Goal: Book appointment/travel/reservation

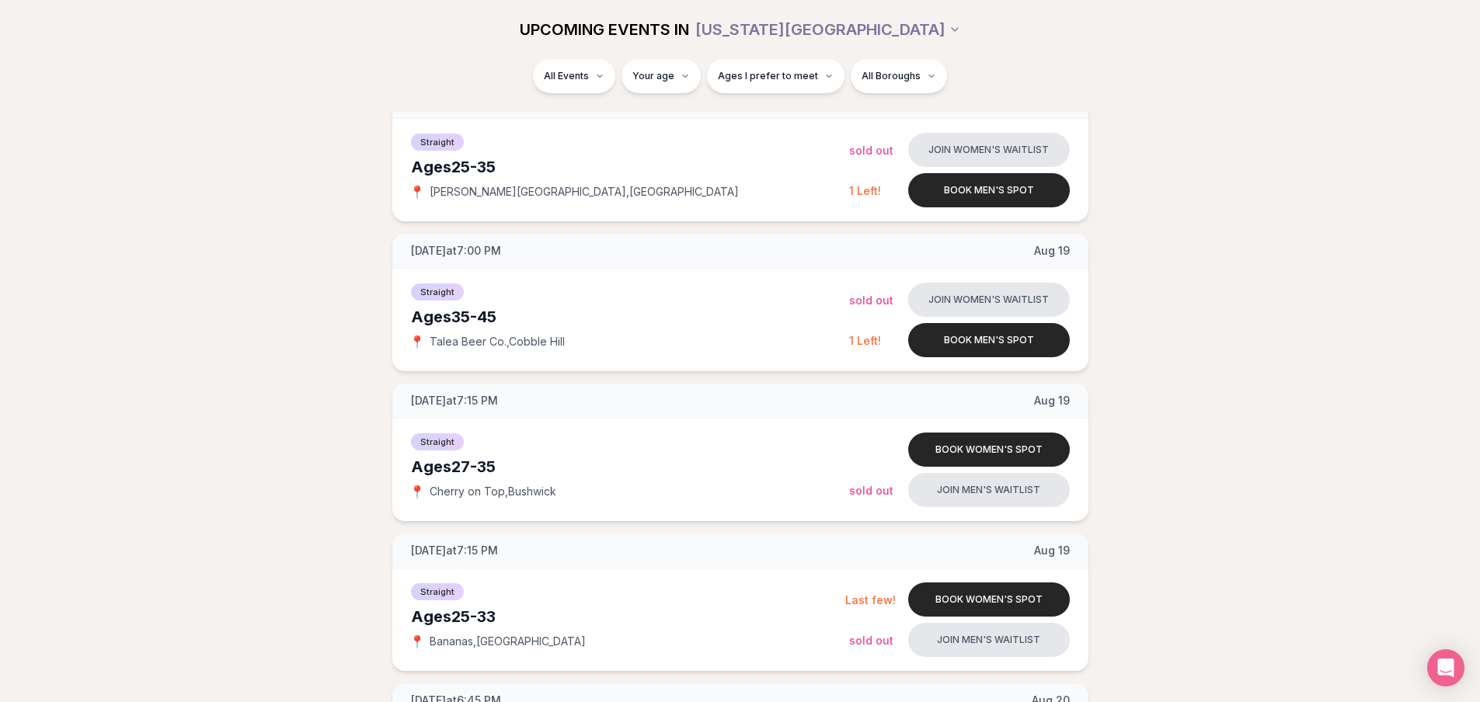
scroll to position [466, 0]
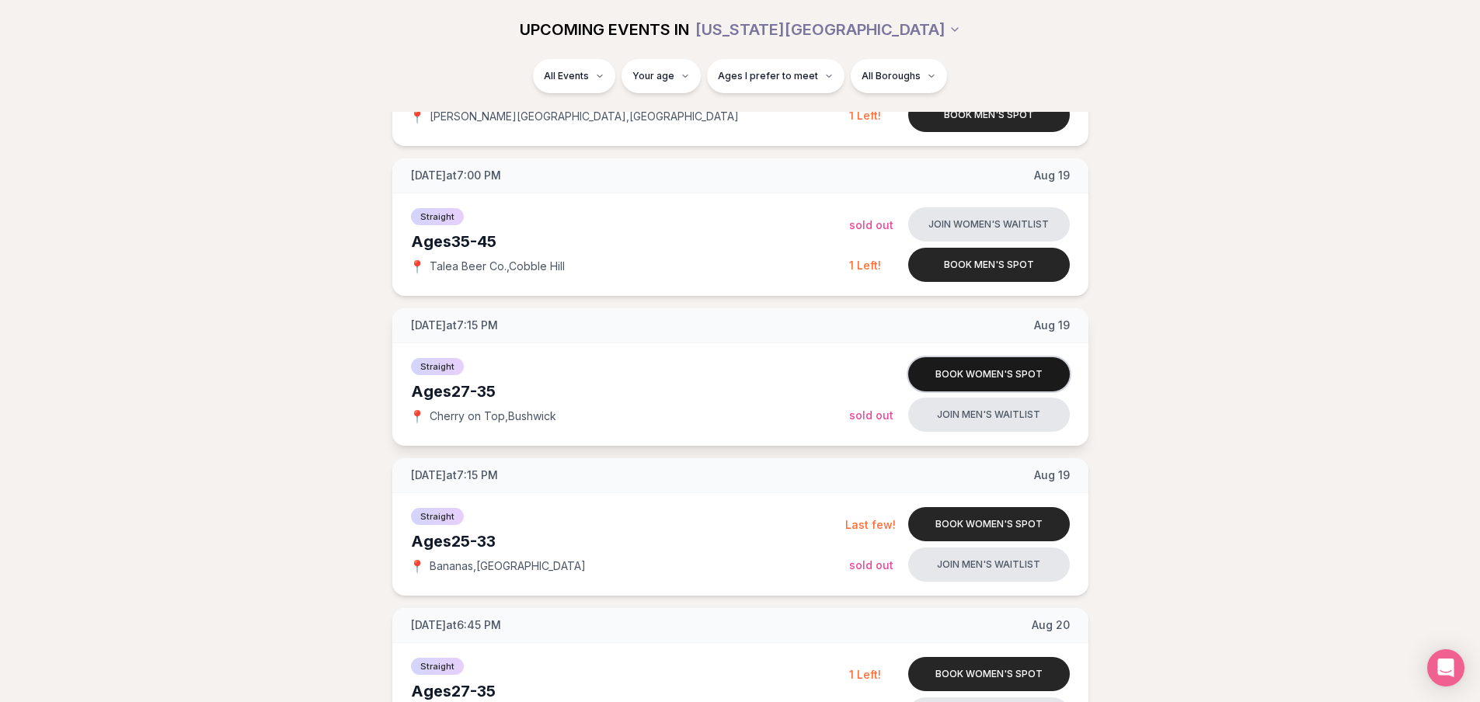
click at [1030, 377] on button "Book women's spot" at bounding box center [989, 374] width 162 height 34
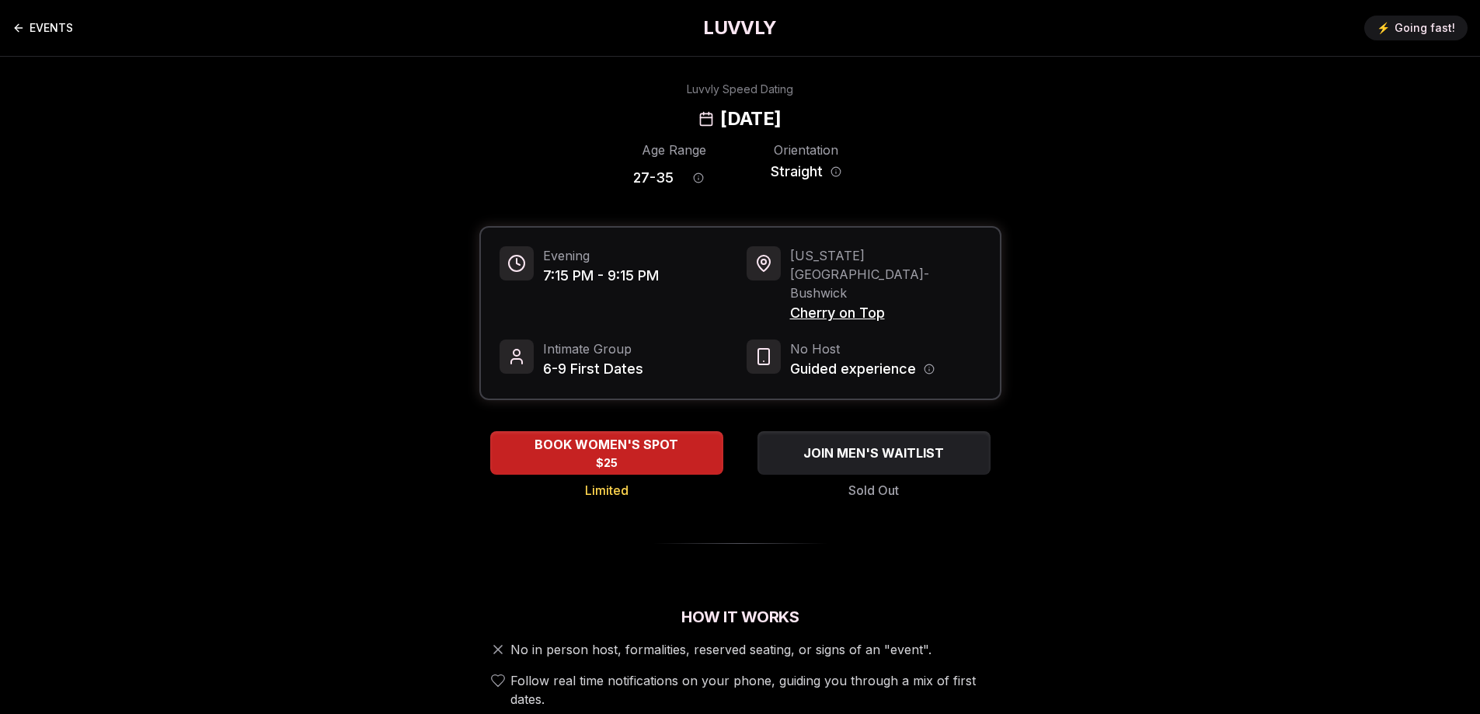
click at [23, 28] on icon "Back to events" at bounding box center [18, 28] width 12 height 12
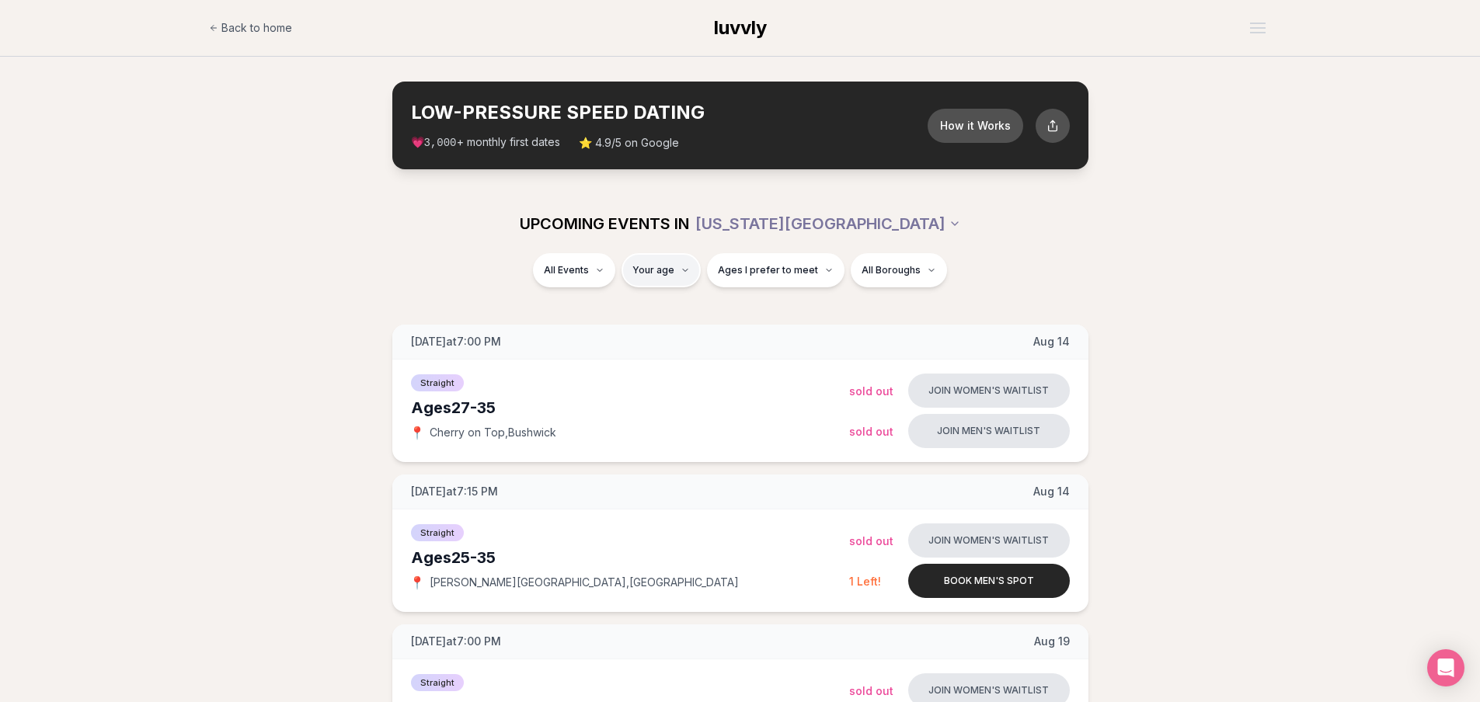
click at [657, 253] on div "UPCOMING EVENTS IN [US_STATE][GEOGRAPHIC_DATA] All Events Your age Ages I prefe…" at bounding box center [740, 250] width 1480 height 112
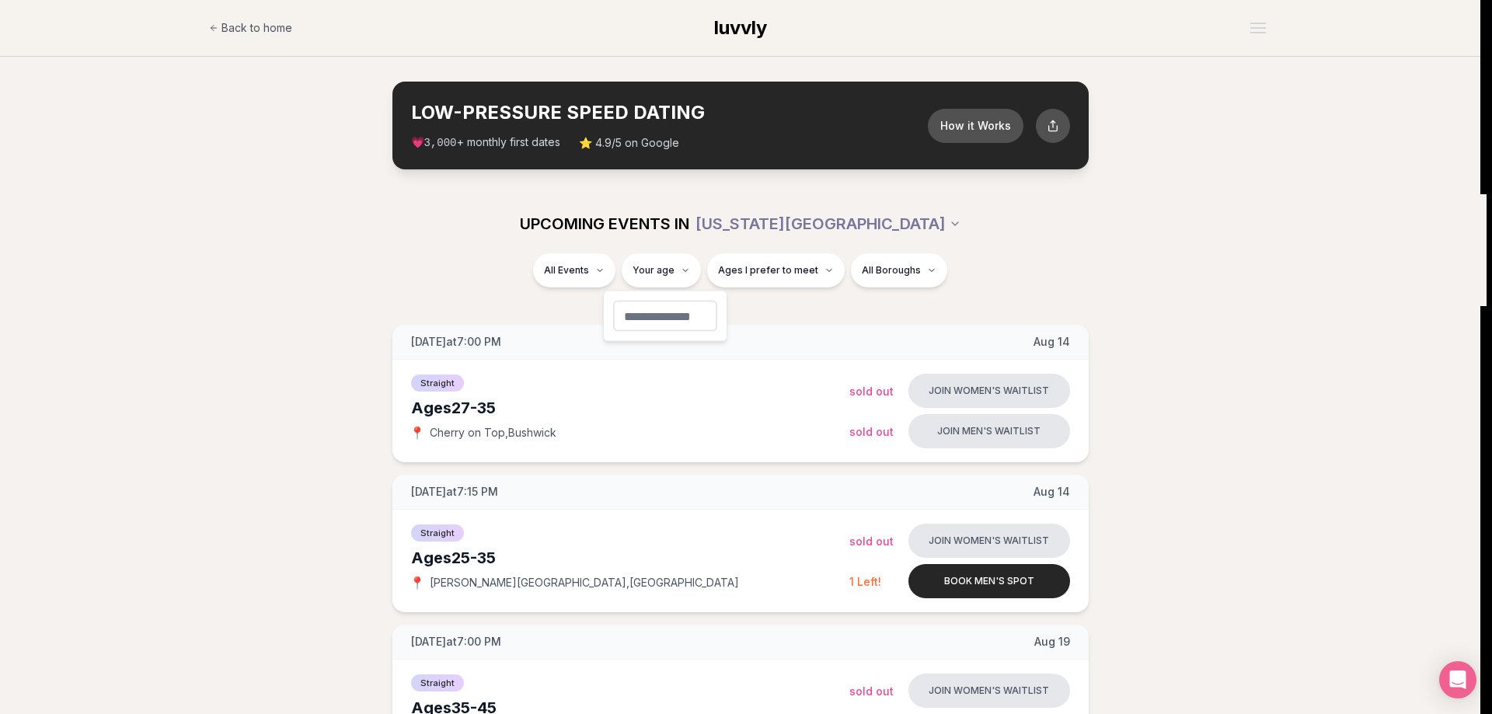
click at [679, 323] on input "number" at bounding box center [665, 316] width 104 height 31
type input "**"
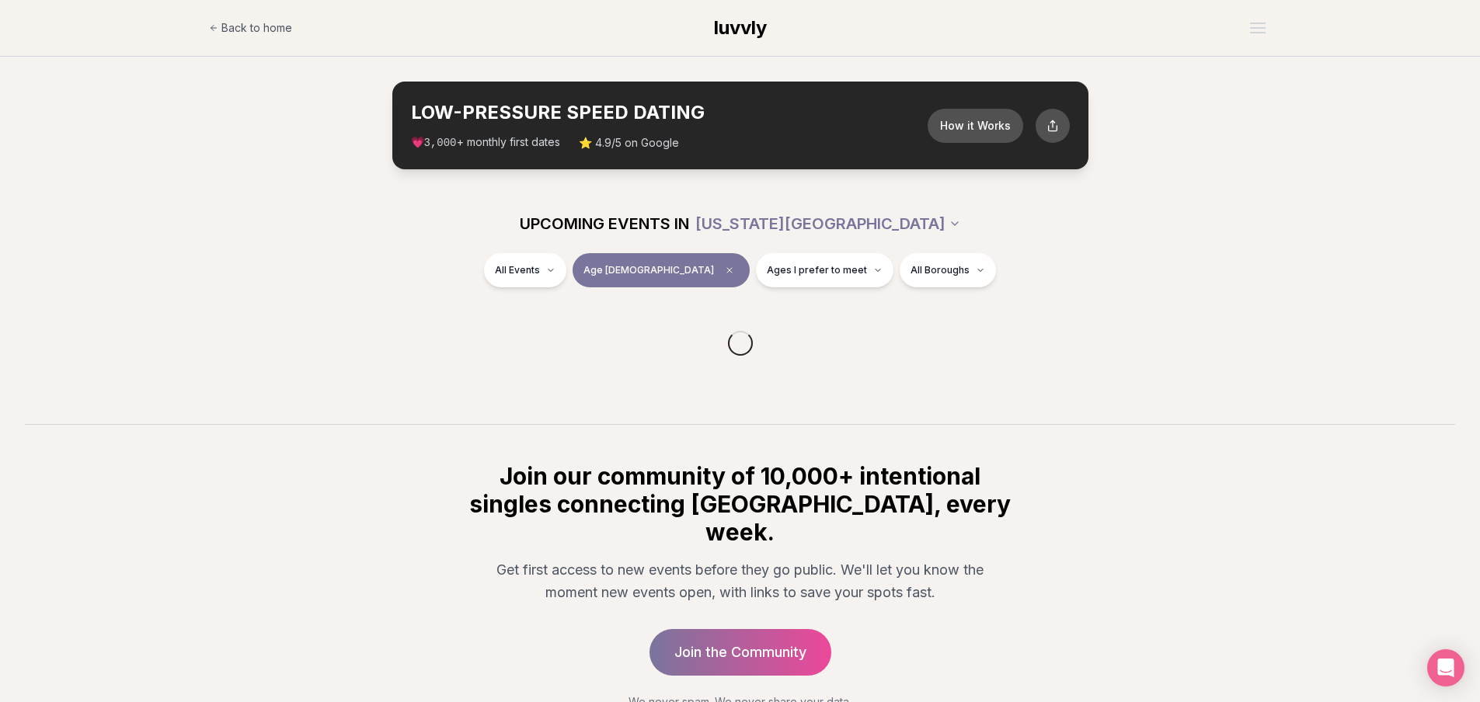
click at [796, 312] on div at bounding box center [740, 343] width 1431 height 75
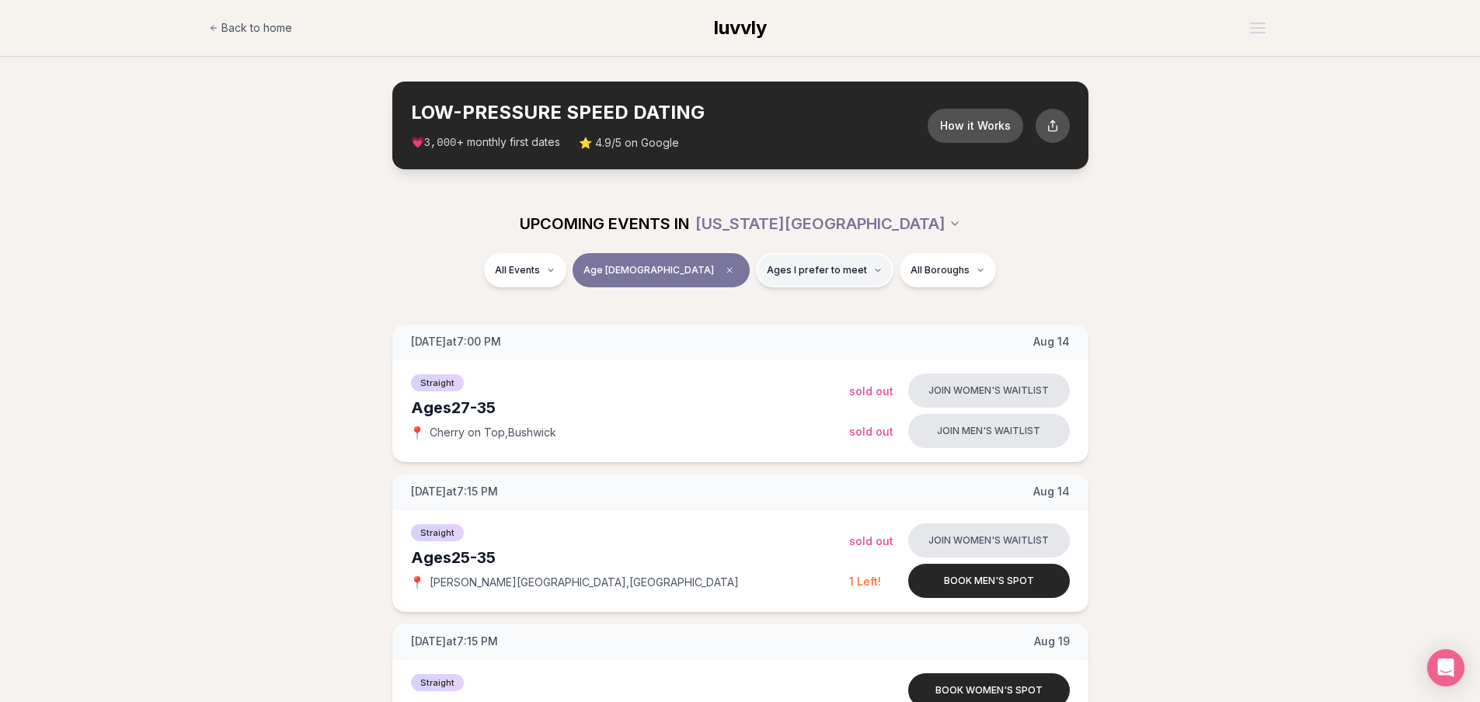
click at [810, 277] on button "Ages I prefer to meet" at bounding box center [825, 270] width 138 height 34
click at [978, 295] on div "All Events Age [DEMOGRAPHIC_DATA] Ages I prefer to meet All Boroughs" at bounding box center [740, 279] width 1480 height 53
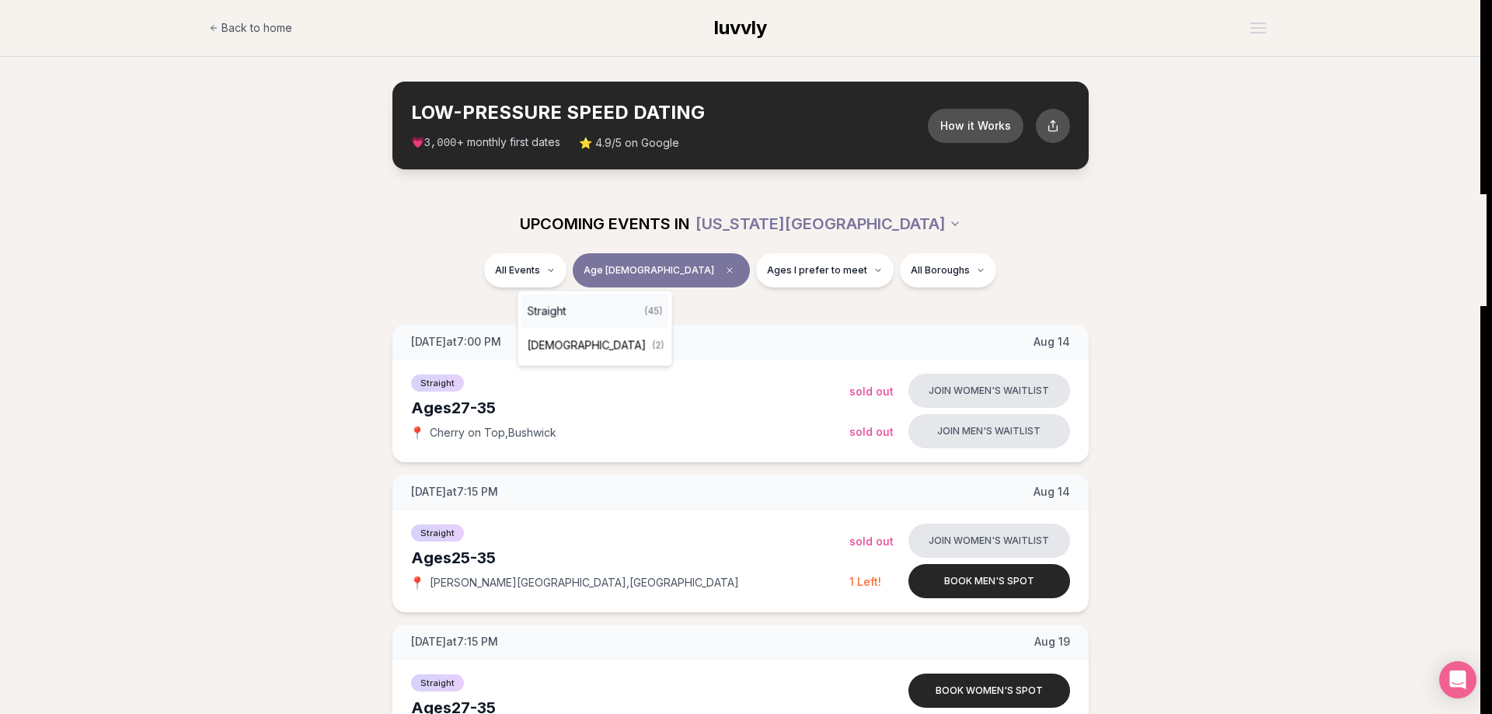
click at [582, 316] on div "Straight ( 45 )" at bounding box center [595, 312] width 148 height 34
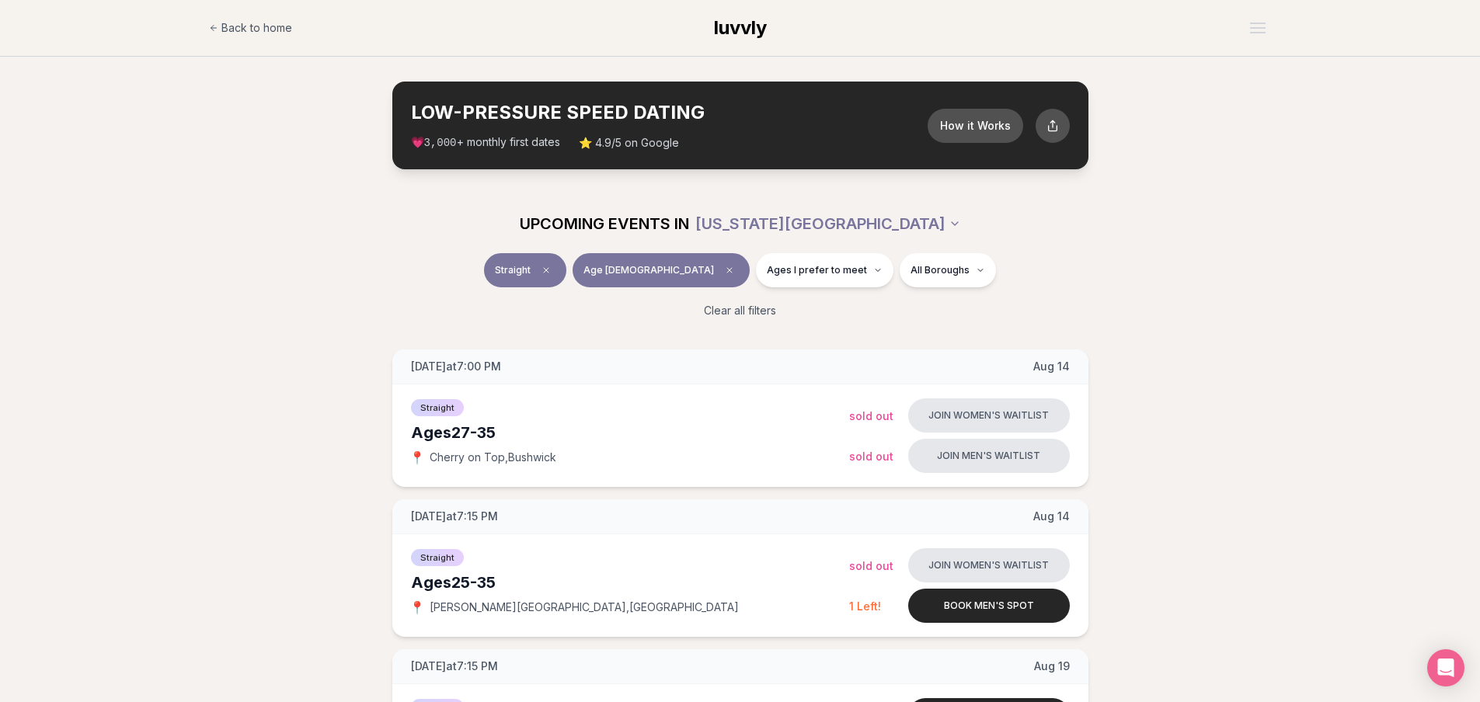
click at [1183, 284] on div "Straight Age [DEMOGRAPHIC_DATA] Ages I prefer to meet All Boroughs Clear all fi…" at bounding box center [740, 290] width 895 height 75
